Goal: Task Accomplishment & Management: Manage account settings

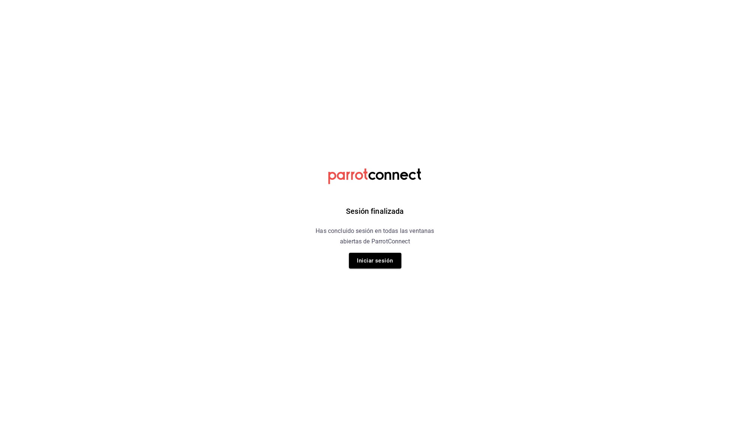
click at [369, 274] on div "Sesión finalizada Has concluido sesión en todas las ventanas abiertas de Parrot…" at bounding box center [374, 218] width 189 height 437
click at [369, 260] on button "Iniciar sesión" at bounding box center [375, 261] width 52 height 16
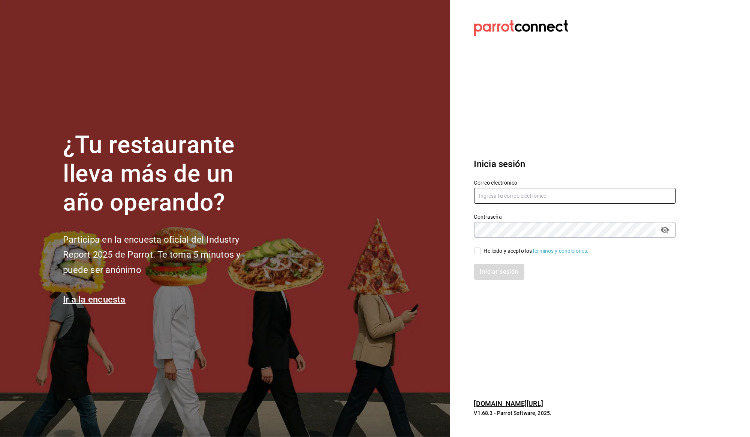
click at [520, 194] on input "text" at bounding box center [575, 196] width 202 height 16
type input "daniel@grupomidam.com"
click at [475, 244] on div "He leído y acepto los Términos y condiciones." at bounding box center [570, 246] width 211 height 17
click at [475, 250] on input "He leído y acepto los Términos y condiciones." at bounding box center [477, 251] width 7 height 7
checkbox input "true"
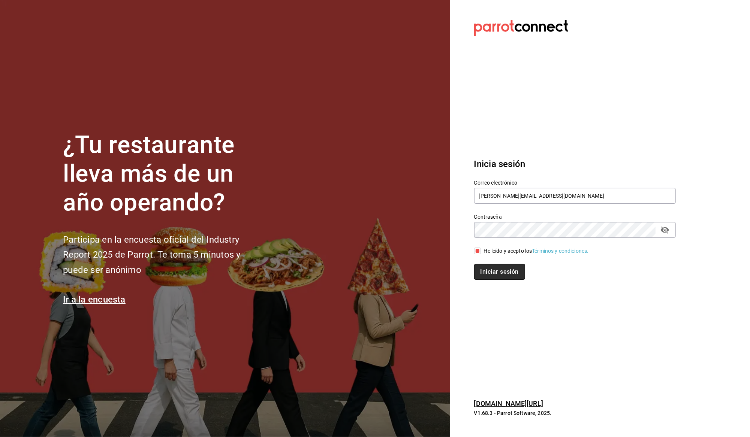
click at [478, 268] on button "Iniciar sesión" at bounding box center [499, 272] width 51 height 16
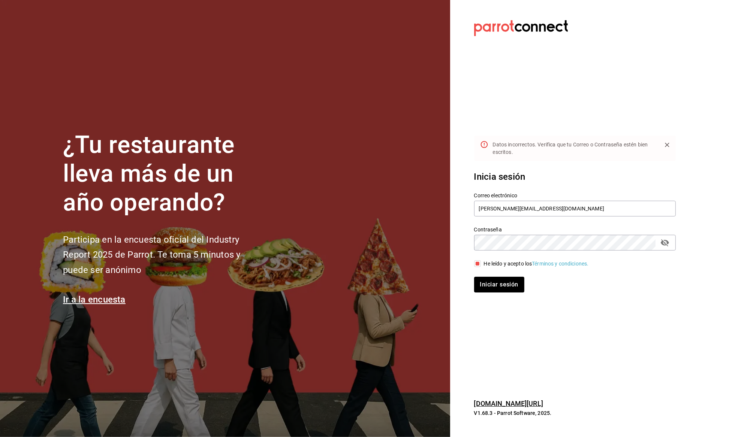
click at [662, 246] on icon "passwordField" at bounding box center [664, 242] width 9 height 9
click at [474, 277] on button "Iniciar sesión" at bounding box center [499, 285] width 50 height 16
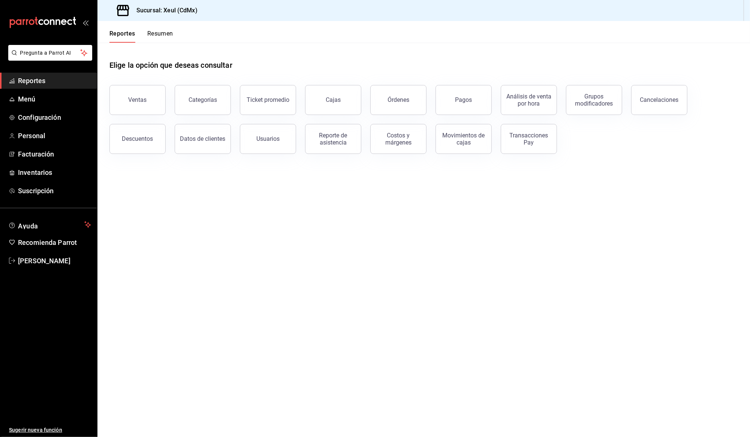
click at [165, 38] on button "Resumen" at bounding box center [160, 36] width 26 height 13
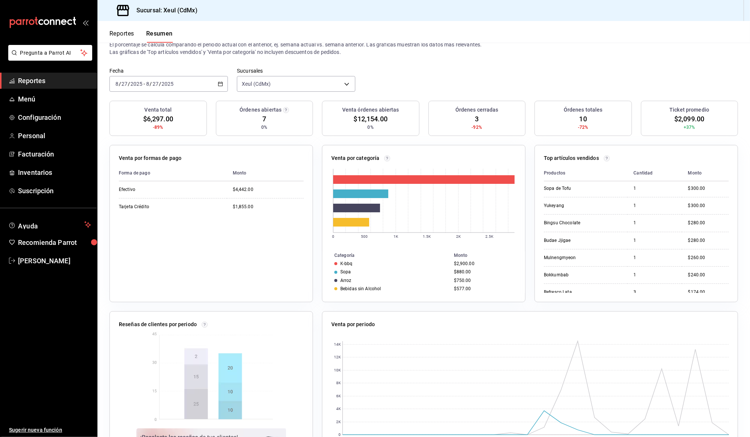
scroll to position [124, 0]
